Goal: Check status: Check status

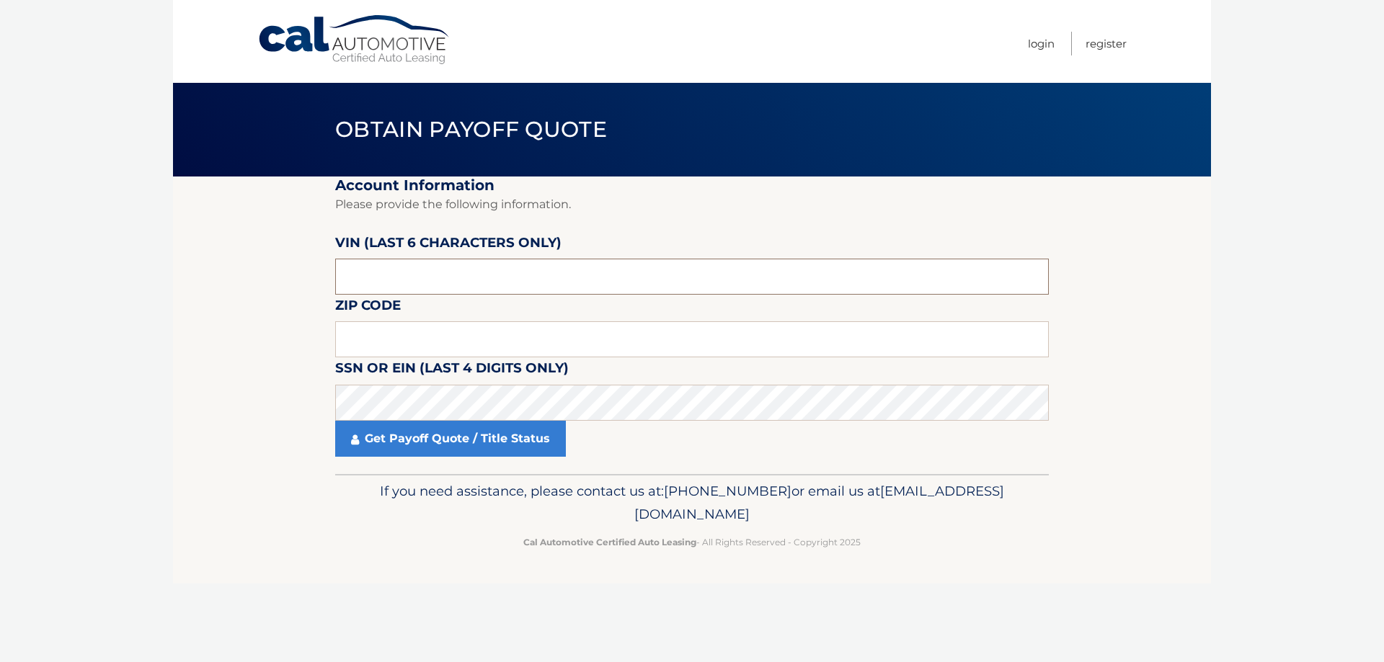
click at [409, 270] on input "text" at bounding box center [691, 277] width 713 height 36
type input "P*****"
type input "002648"
click at [422, 344] on input "text" at bounding box center [691, 339] width 713 height 36
click at [466, 446] on link "Get Payoff Quote / Title Status" at bounding box center [450, 439] width 231 height 36
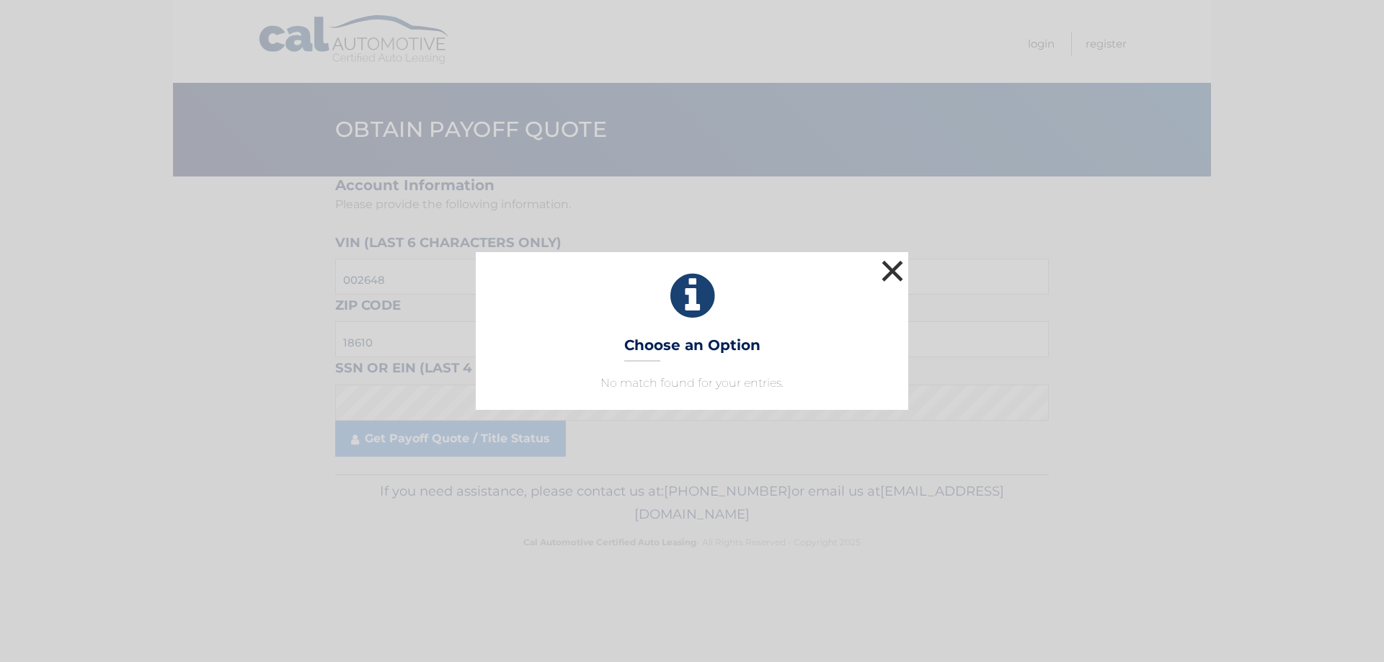
drag, startPoint x: 903, startPoint y: 271, endPoint x: 782, endPoint y: 272, distance: 121.1
click at [902, 271] on button "×" at bounding box center [892, 271] width 29 height 29
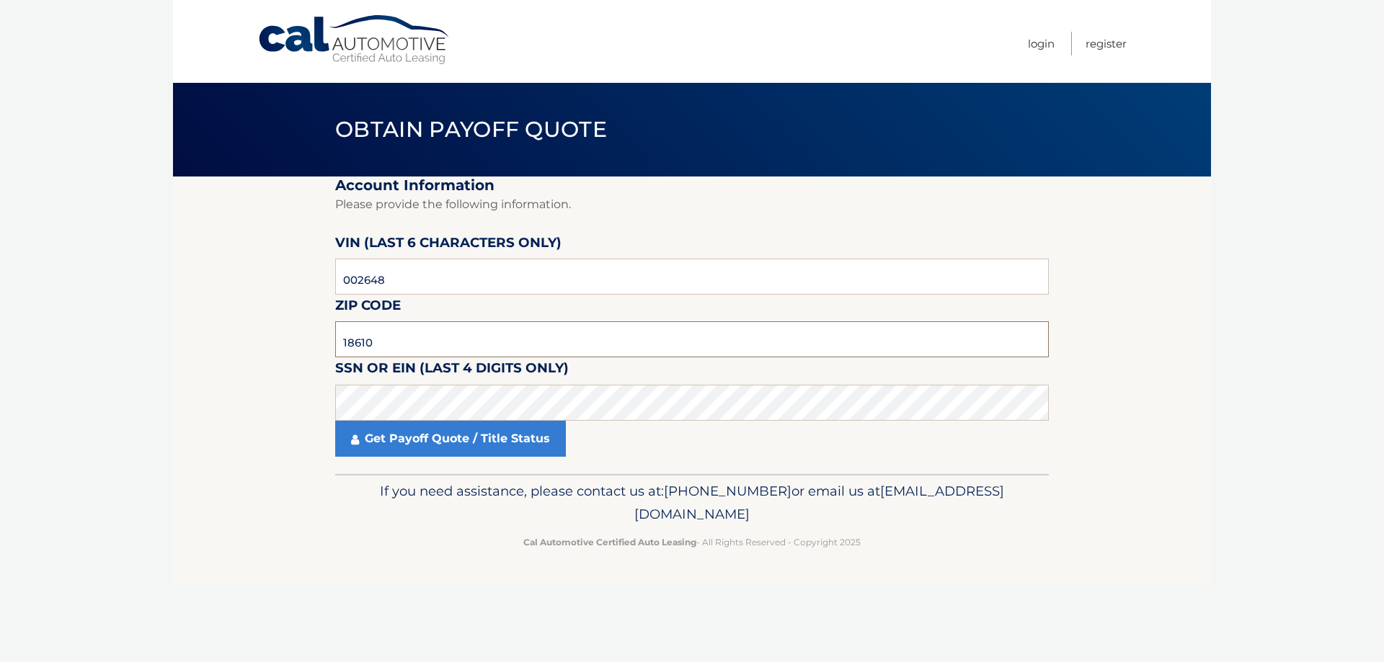
drag, startPoint x: 419, startPoint y: 337, endPoint x: 272, endPoint y: 329, distance: 146.5
click at [279, 342] on section "Account Information Please provide the following information. [PERSON_NAME] (la…" at bounding box center [692, 326] width 1038 height 298
type input "19438"
click at [471, 429] on link "Get Payoff Quote / Title Status" at bounding box center [450, 439] width 231 height 36
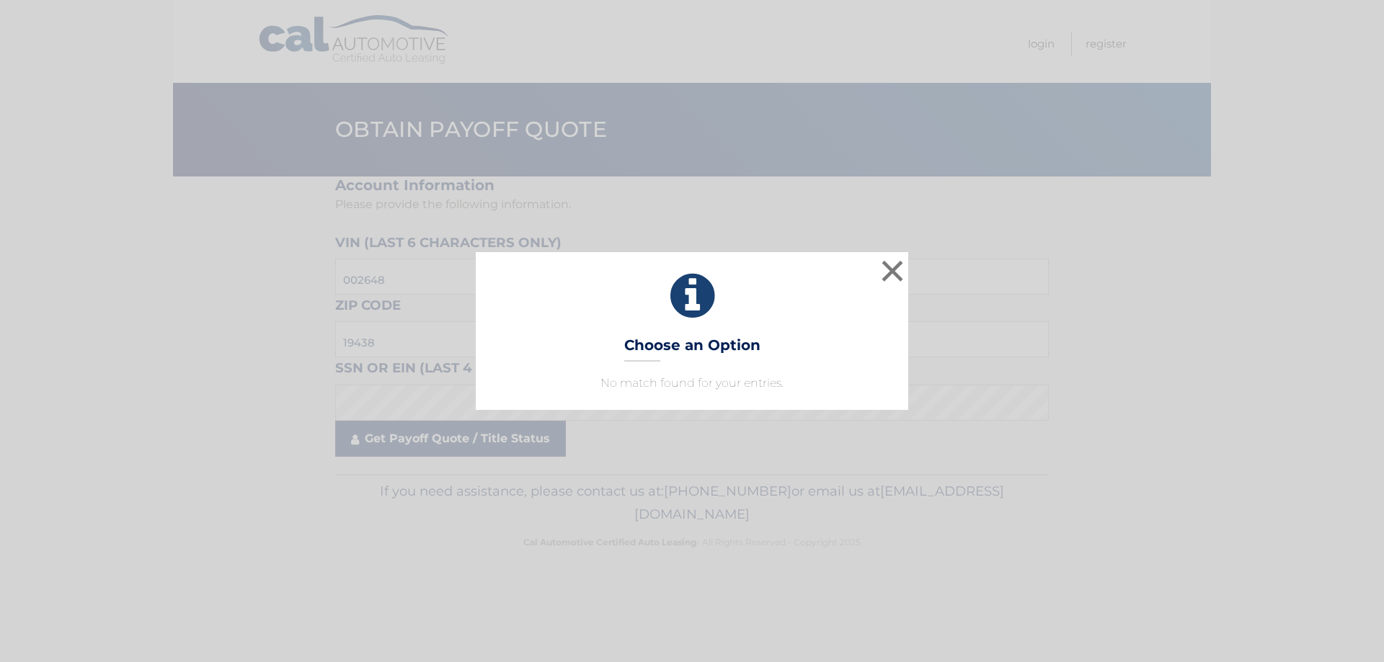
click at [475, 440] on div "× Choose an Option No match found for your entries. This is what you see on sec…" at bounding box center [692, 331] width 1384 height 662
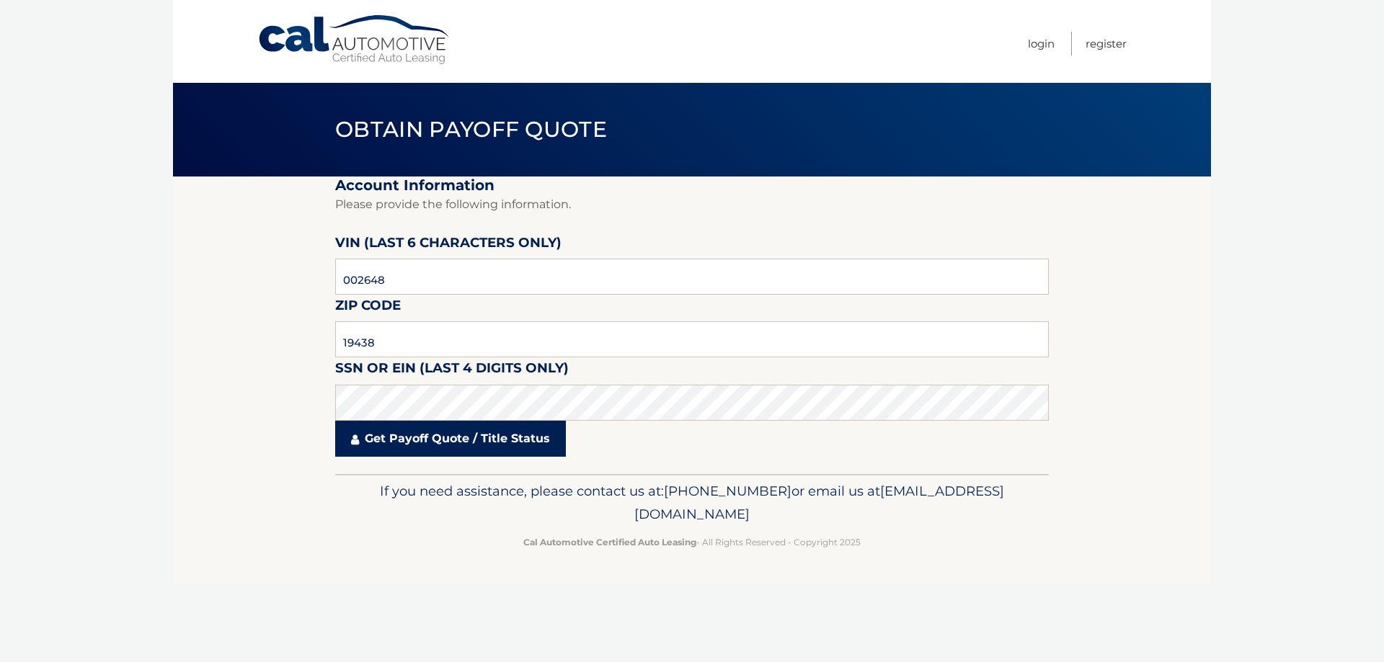
click at [475, 440] on link "Get Payoff Quote / Title Status" at bounding box center [450, 439] width 231 height 36
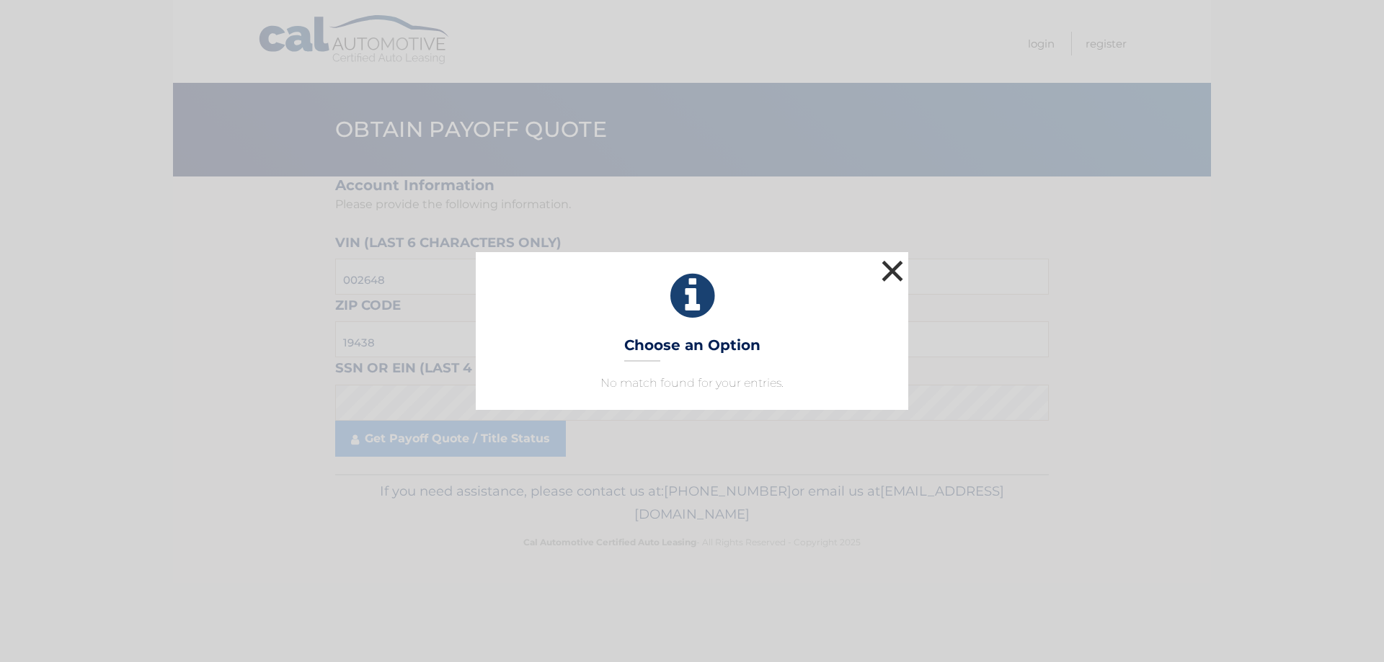
click at [889, 283] on button "×" at bounding box center [892, 271] width 29 height 29
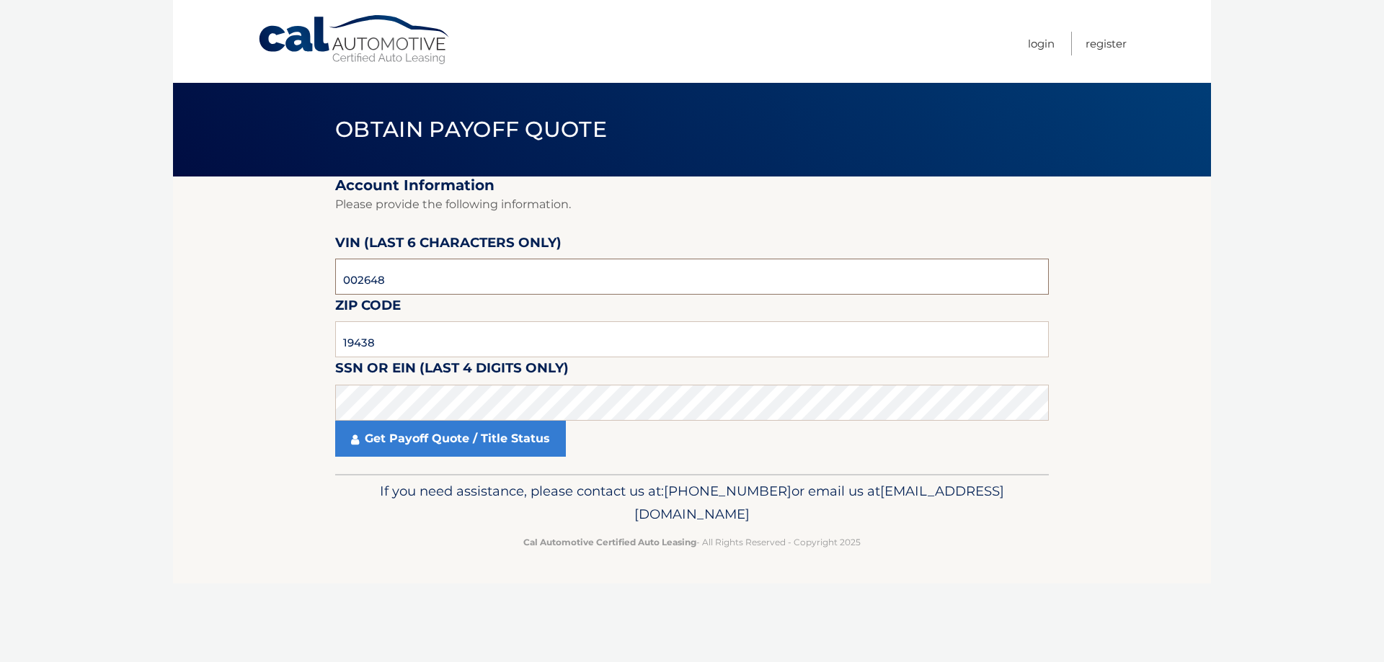
click at [494, 277] on input "002648" at bounding box center [691, 277] width 713 height 36
click at [435, 445] on link "Get Payoff Quote / Title Status" at bounding box center [450, 439] width 231 height 36
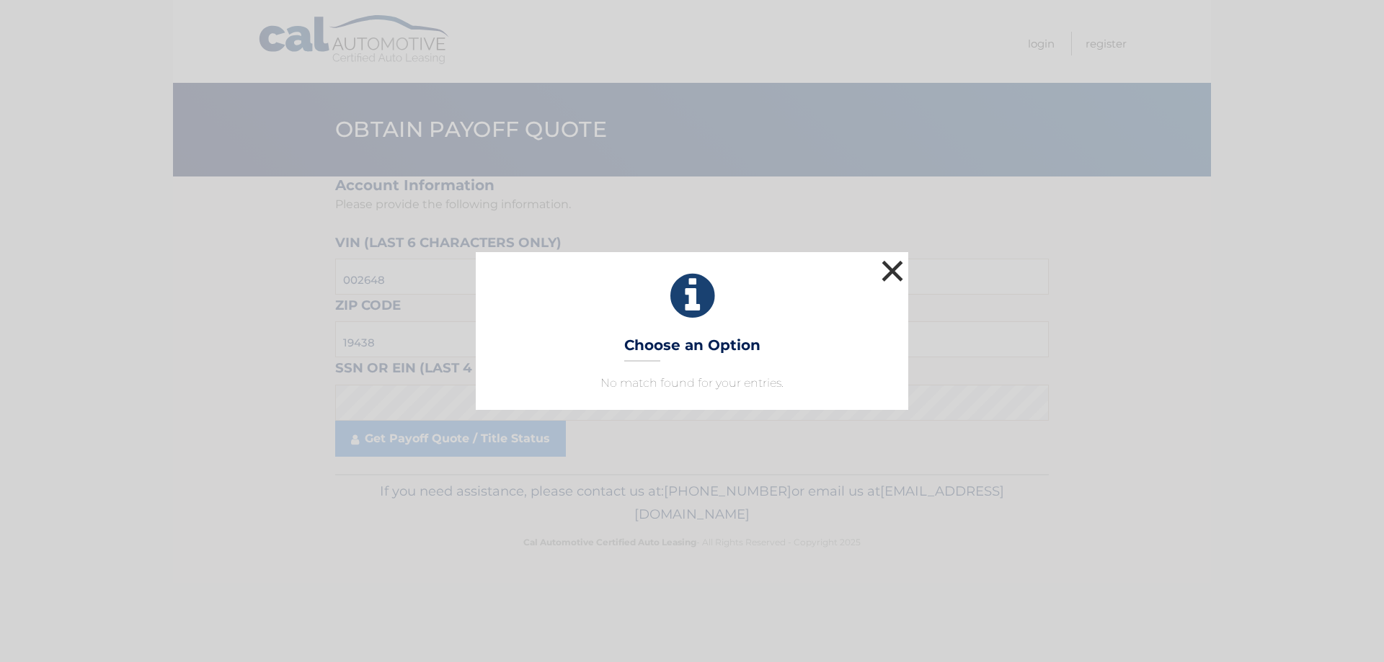
click at [894, 271] on button "×" at bounding box center [892, 271] width 29 height 29
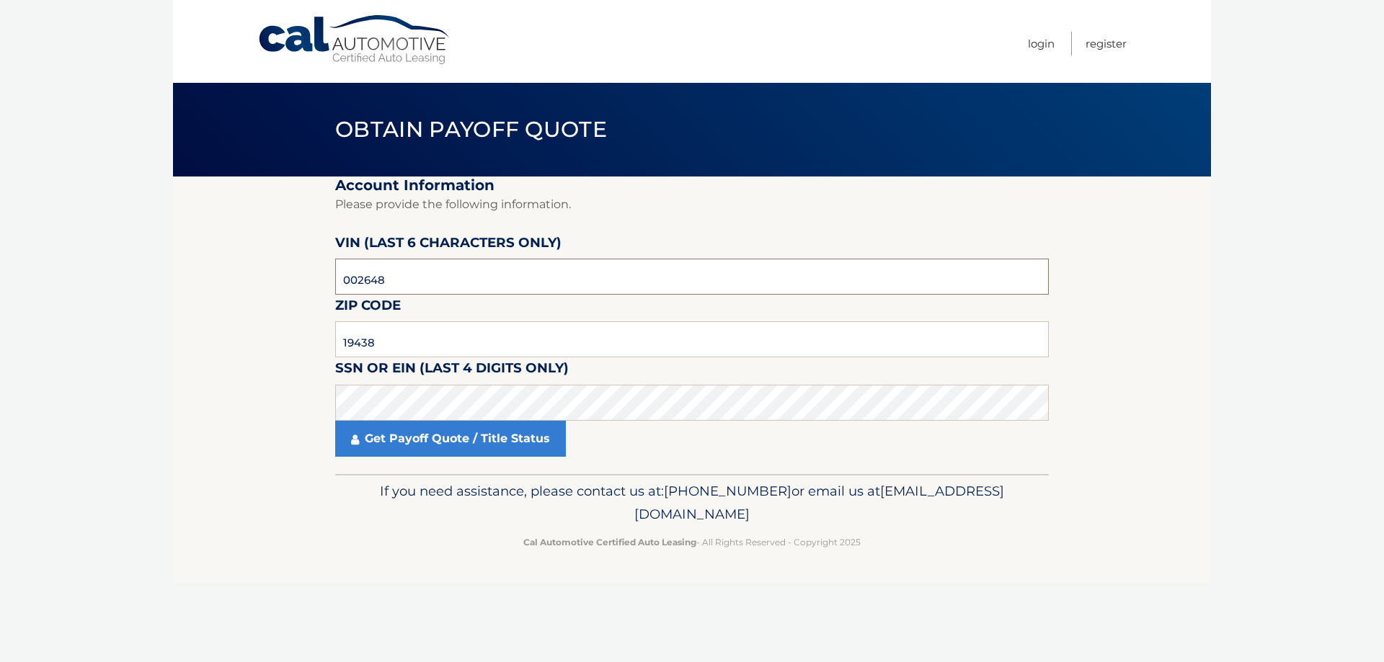
drag, startPoint x: 431, startPoint y: 269, endPoint x: 290, endPoint y: 277, distance: 140.7
click at [293, 277] on section "Account Information Please provide the following information. [PERSON_NAME] (la…" at bounding box center [692, 326] width 1038 height 298
type input "002648"
click at [445, 444] on link "Get Payoff Quote / Title Status" at bounding box center [450, 439] width 231 height 36
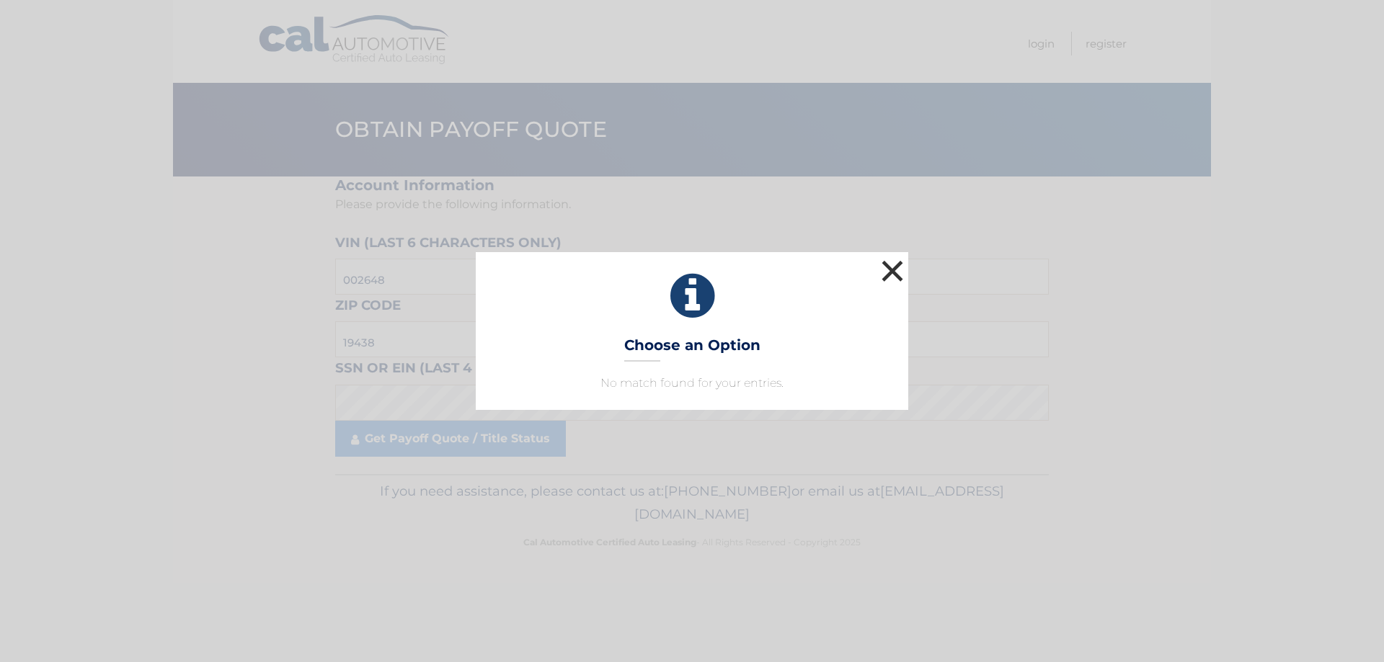
click at [889, 274] on button "×" at bounding box center [892, 271] width 29 height 29
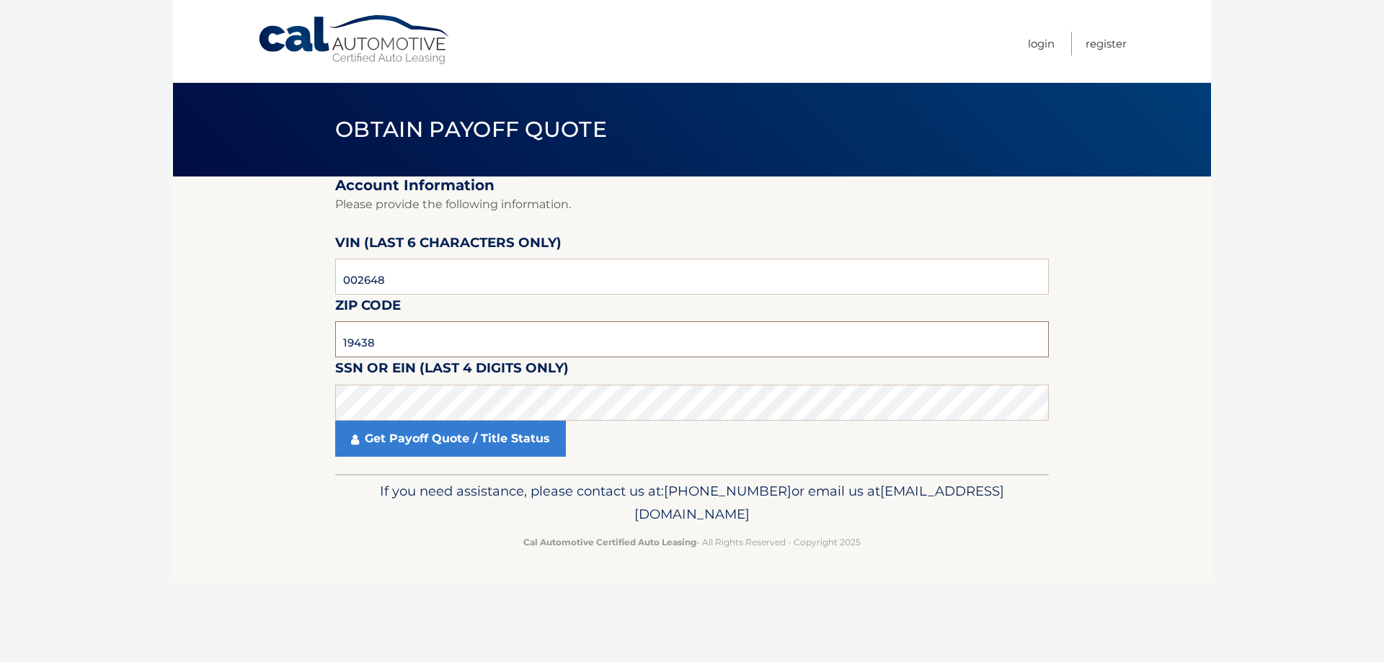
drag, startPoint x: 404, startPoint y: 333, endPoint x: 272, endPoint y: 344, distance: 132.4
click at [272, 344] on section "Account Information Please provide the following information. [PERSON_NAME] (la…" at bounding box center [692, 326] width 1038 height 298
click at [406, 437] on link "Get Payoff Quote / Title Status" at bounding box center [450, 439] width 231 height 36
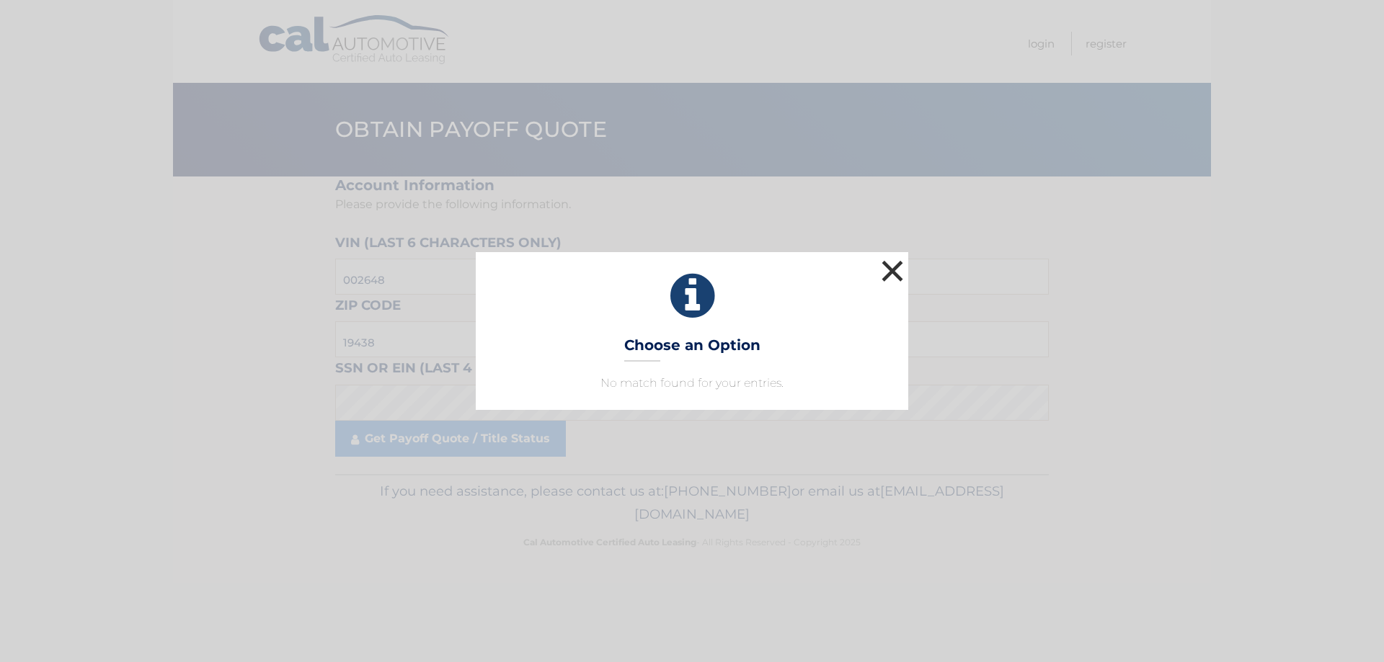
click at [896, 270] on button "×" at bounding box center [892, 271] width 29 height 29
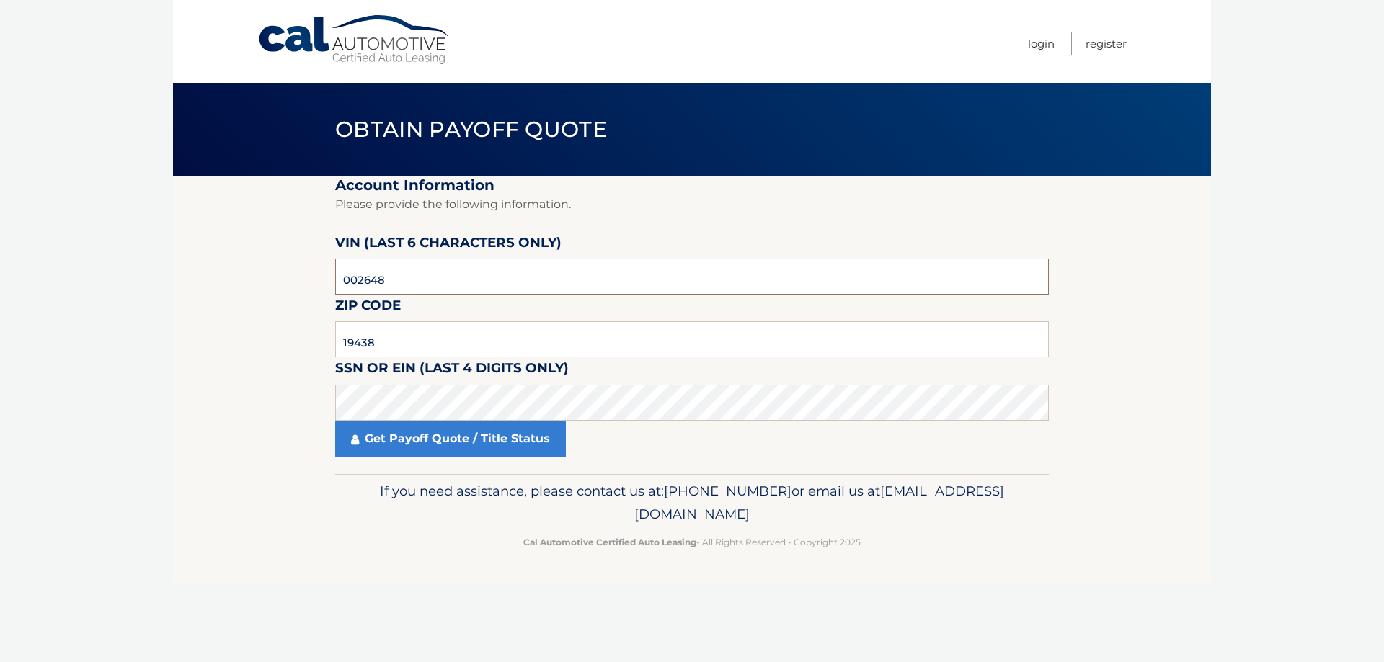
drag, startPoint x: 360, startPoint y: 277, endPoint x: 224, endPoint y: 277, distance: 136.2
click at [224, 277] on section "Account Information Please provide the following information. [PERSON_NAME] (la…" at bounding box center [692, 326] width 1038 height 298
drag, startPoint x: 382, startPoint y: 351, endPoint x: 249, endPoint y: 352, distance: 133.3
click at [250, 351] on section "Account Information Please provide the following information. [PERSON_NAME] (la…" at bounding box center [692, 326] width 1038 height 298
click at [314, 412] on section "Account Information Please provide the following information. [PERSON_NAME] (la…" at bounding box center [692, 326] width 1038 height 298
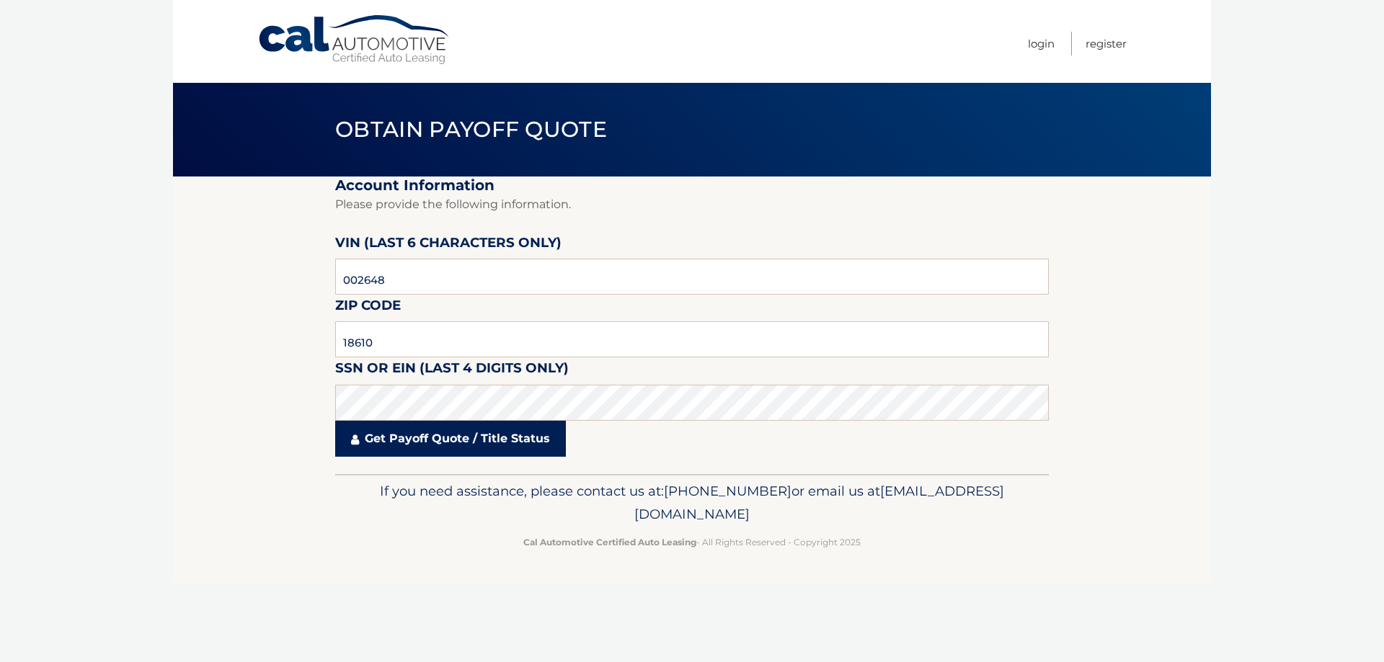
click at [402, 445] on link "Get Payoff Quote / Title Status" at bounding box center [450, 439] width 231 height 36
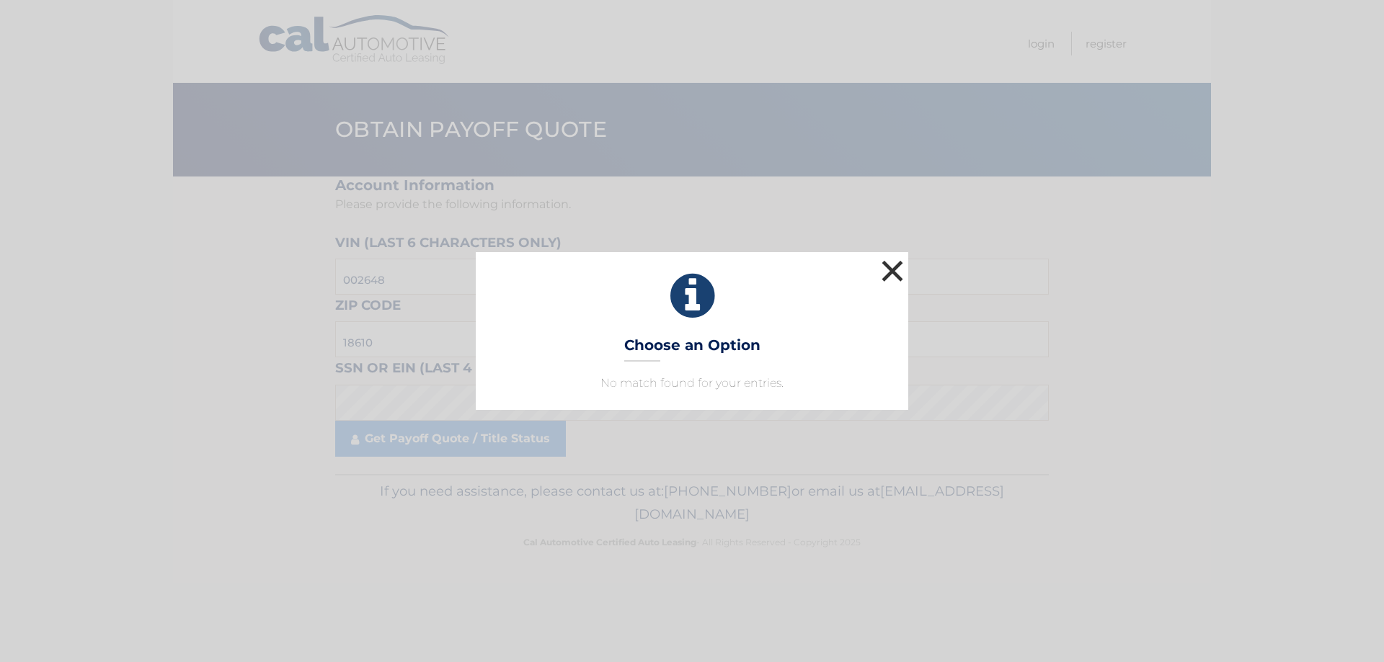
click at [886, 271] on button "×" at bounding box center [892, 271] width 29 height 29
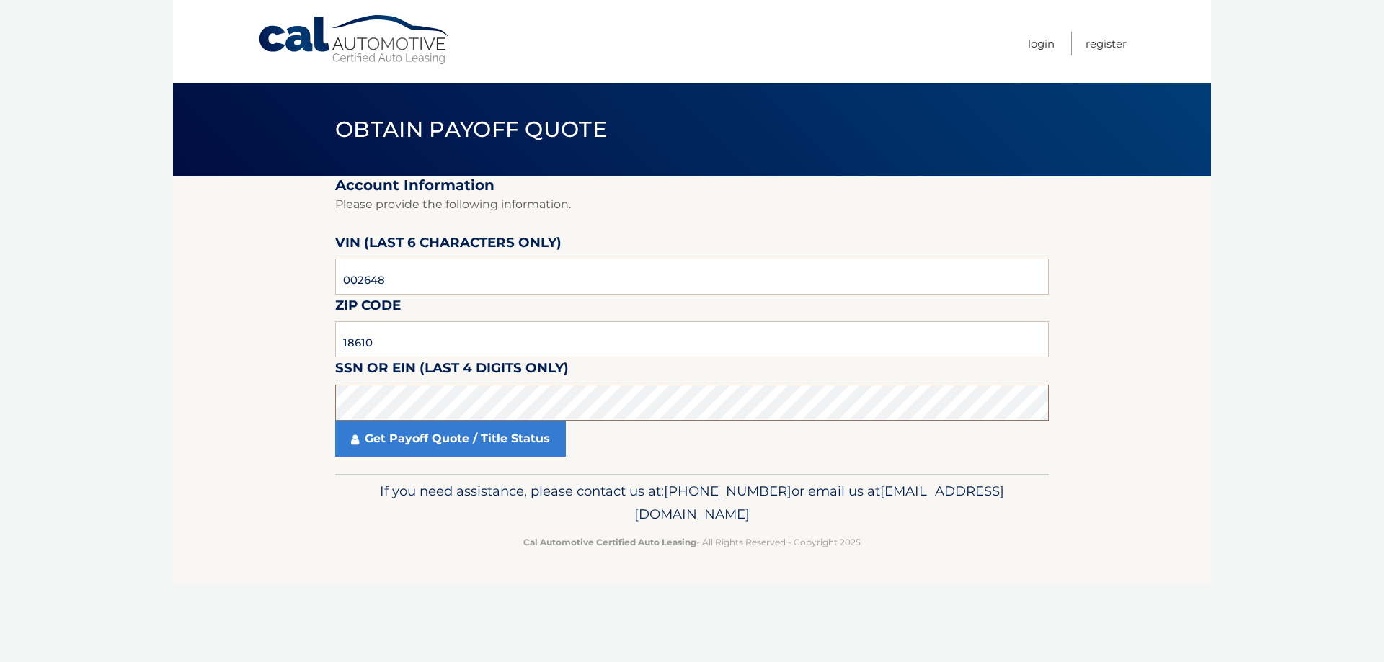
click at [275, 408] on section "Account Information Please provide the following information. [PERSON_NAME] (la…" at bounding box center [692, 326] width 1038 height 298
click at [393, 344] on input "18610" at bounding box center [691, 339] width 713 height 36
drag, startPoint x: 393, startPoint y: 344, endPoint x: 277, endPoint y: 354, distance: 115.7
click at [277, 354] on section "Account Information Please provide the following information. [PERSON_NAME] (la…" at bounding box center [692, 326] width 1038 height 298
type input "19438"
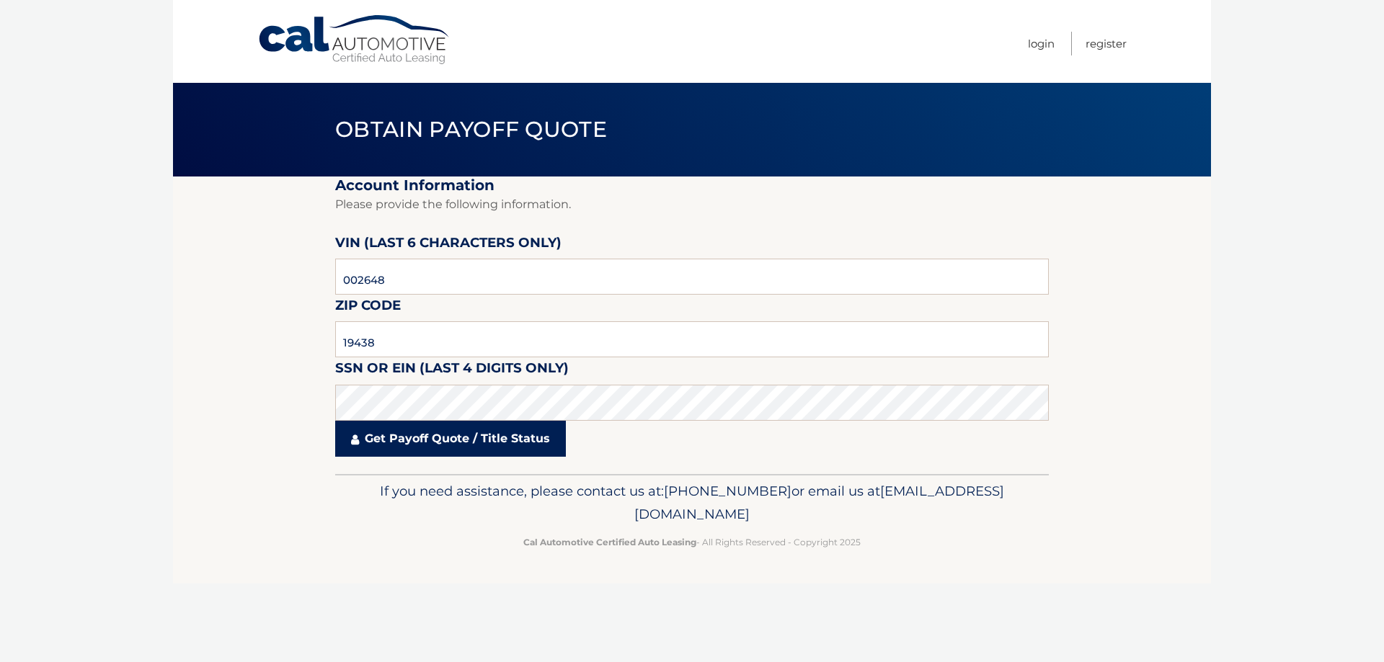
click at [482, 441] on link "Get Payoff Quote / Title Status" at bounding box center [450, 439] width 231 height 36
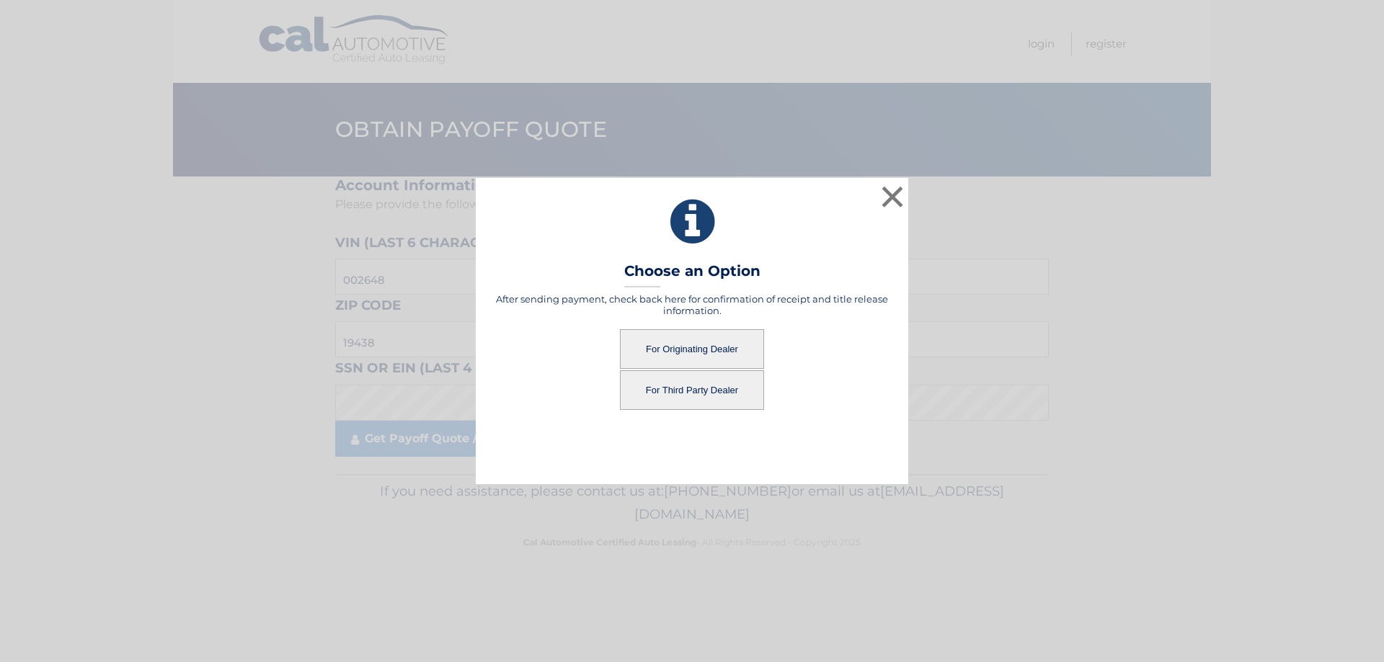
click at [724, 352] on button "For Originating Dealer" at bounding box center [692, 349] width 144 height 40
click at [725, 349] on button "For Originating Dealer" at bounding box center [692, 349] width 144 height 40
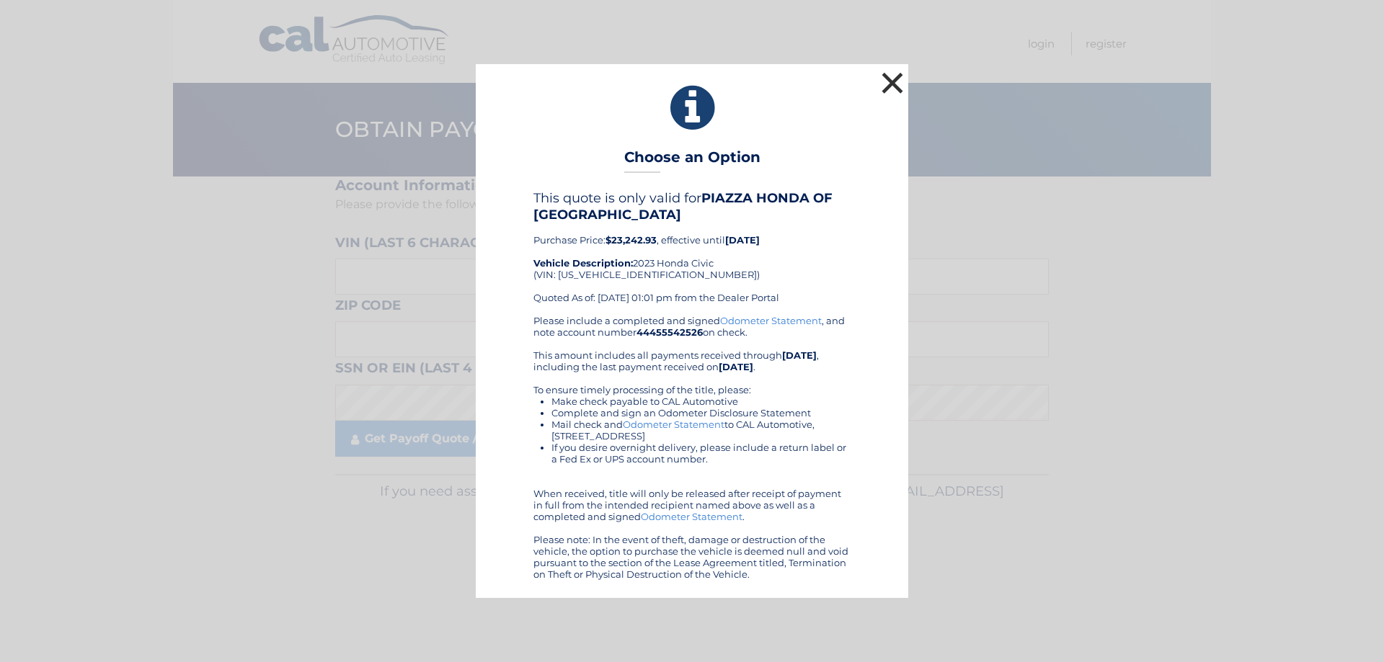
click at [889, 75] on button "×" at bounding box center [892, 82] width 29 height 29
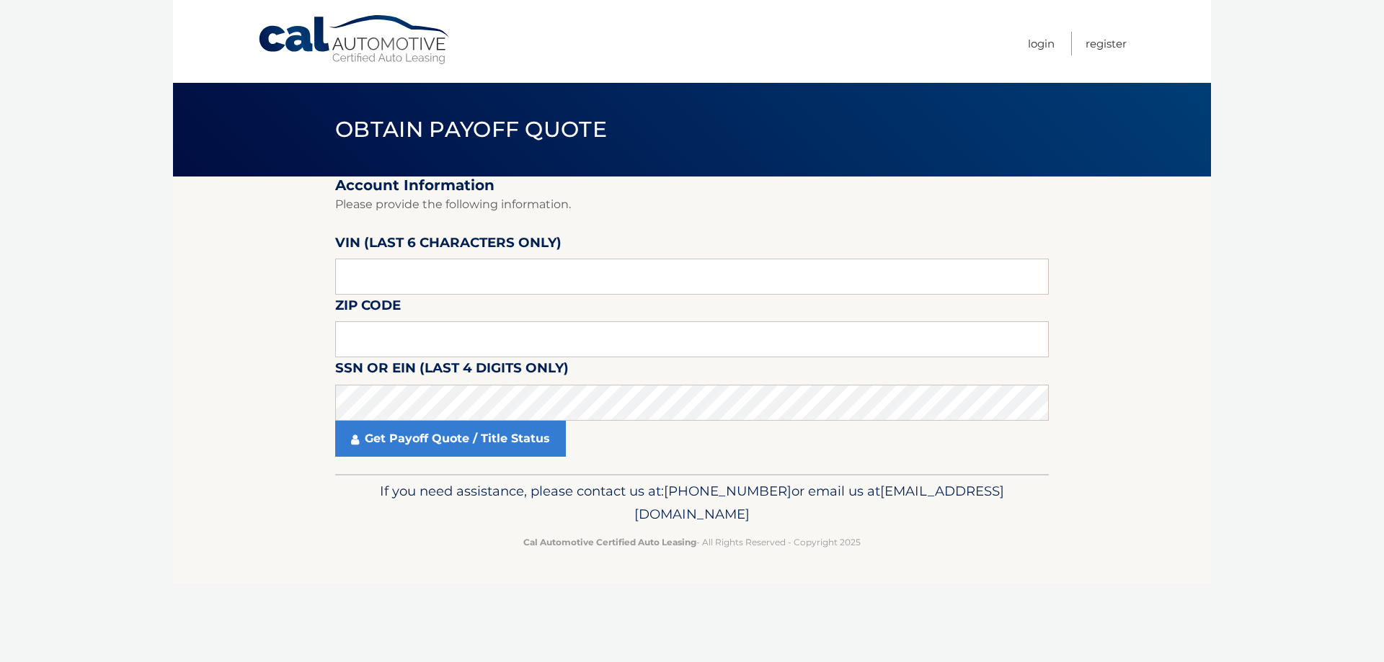
drag, startPoint x: 257, startPoint y: 342, endPoint x: 381, endPoint y: 5, distance: 359.3
click at [257, 342] on section "Account Information Please provide the following information. VIN (last 6 chara…" at bounding box center [692, 326] width 1038 height 298
